Goal: Use online tool/utility: Use online tool/utility

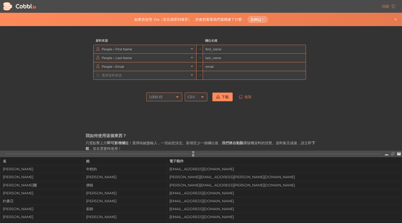
click at [223, 98] on font "下載" at bounding box center [225, 97] width 7 height 5
click at [176, 75] on input "text" at bounding box center [144, 75] width 88 height 8
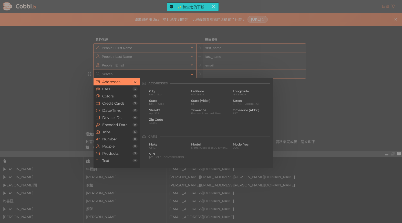
scroll to position [2, 0]
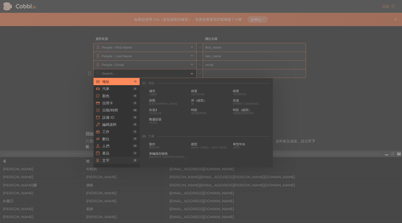
click at [112, 160] on span "文字" at bounding box center [117, 161] width 30 height 4
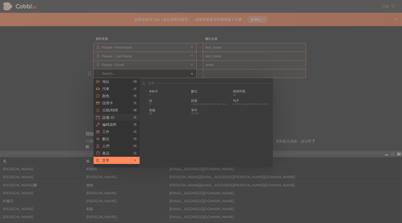
scroll to position [501, 0]
click at [361, 63] on div at bounding box center [201, 111] width 402 height 223
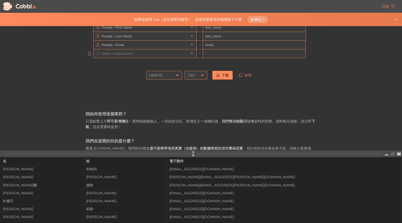
scroll to position [0, 0]
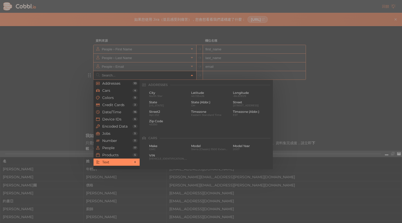
click at [113, 72] on input "text" at bounding box center [144, 75] width 88 height 8
click at [110, 122] on li "設備 ID 6" at bounding box center [117, 119] width 46 height 7
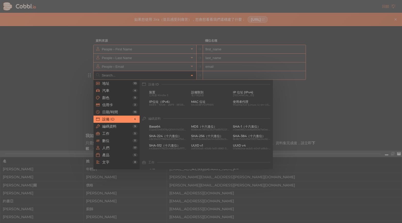
scroll to position [229, 0]
click at [162, 101] on font "IP位址（IPv6）" at bounding box center [160, 103] width 23 height 4
type input "Device IDs › IP Address (IPv6)"
type input "ipv6"
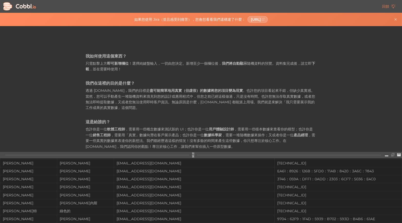
scroll to position [0, 0]
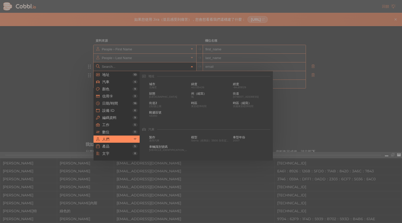
click at [143, 68] on input "text" at bounding box center [144, 67] width 88 height 8
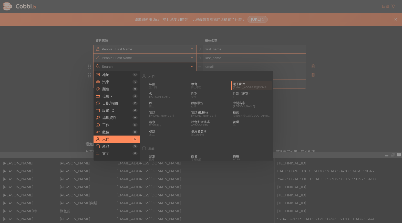
click at [124, 60] on div at bounding box center [201, 111] width 402 height 223
type input "People › Email"
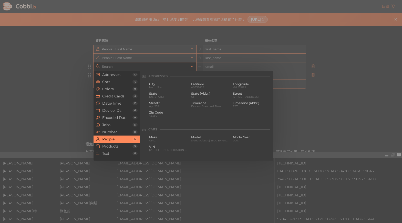
click at [113, 67] on input "text" at bounding box center [144, 67] width 88 height 8
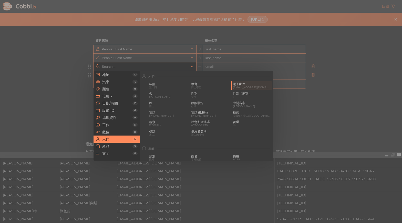
click at [106, 137] on li "人們 17" at bounding box center [117, 139] width 46 height 7
click at [242, 84] on font "電子郵件" at bounding box center [239, 84] width 12 height 4
type input "People › Email"
